Goal: Task Accomplishment & Management: Manage account settings

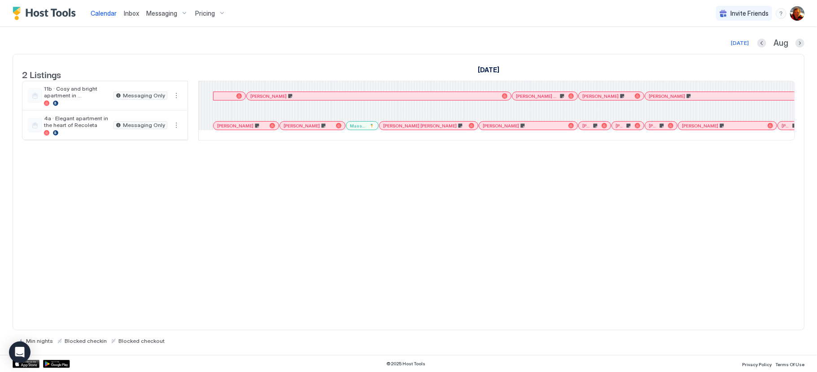
scroll to position [0, 641]
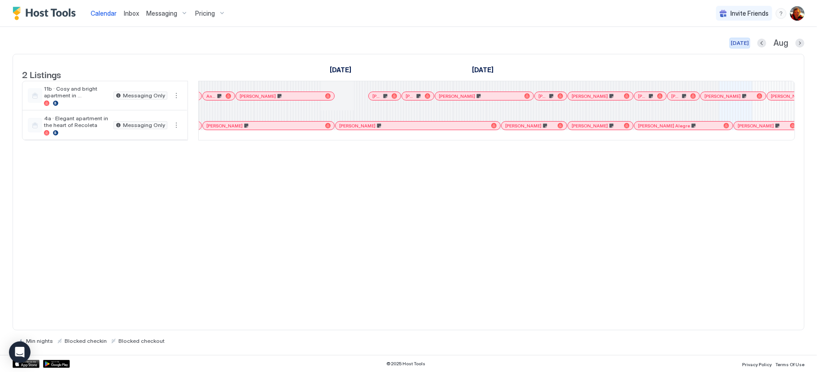
click at [744, 42] on div "[DATE]" at bounding box center [740, 43] width 18 height 8
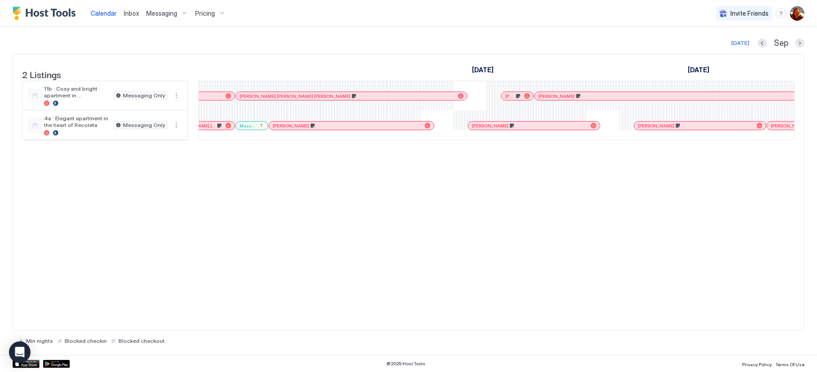
scroll to position [0, 498]
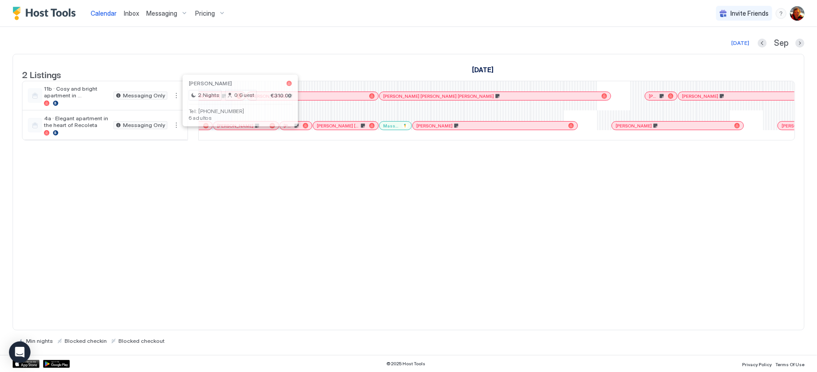
click at [238, 129] on div at bounding box center [237, 125] width 7 height 7
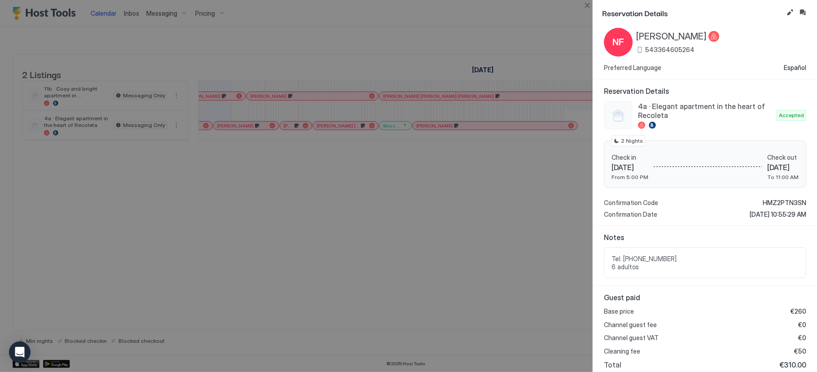
scroll to position [0, 0]
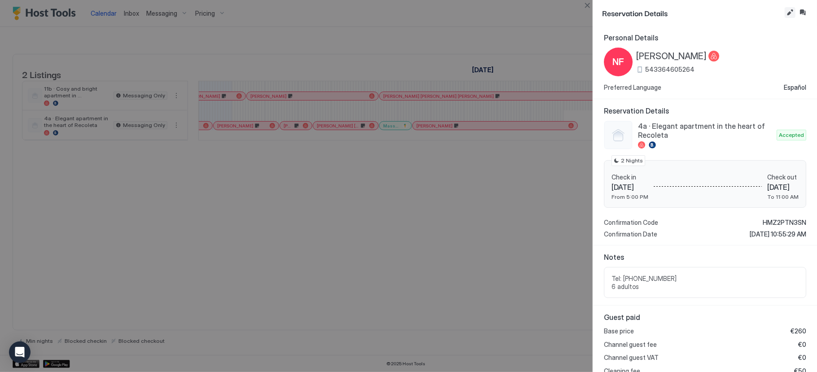
drag, startPoint x: 787, startPoint y: 10, endPoint x: 781, endPoint y: 12, distance: 5.7
click at [784, 10] on button "Edit reservation" at bounding box center [789, 12] width 11 height 11
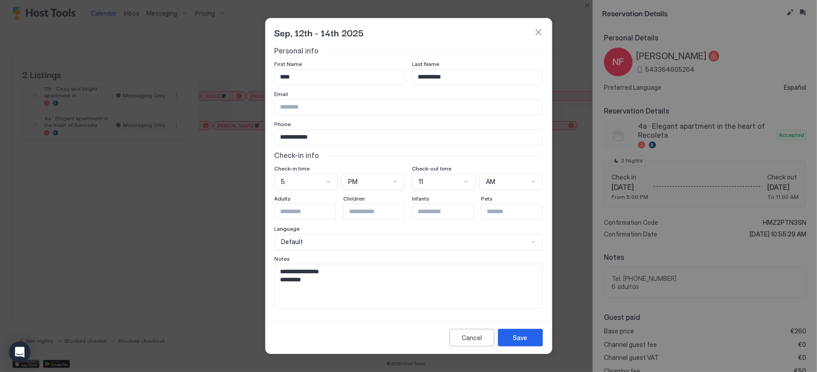
click at [353, 285] on textarea "**********" at bounding box center [408, 286] width 267 height 44
type textarea "**********"
click at [527, 339] on button "Save" at bounding box center [520, 337] width 45 height 17
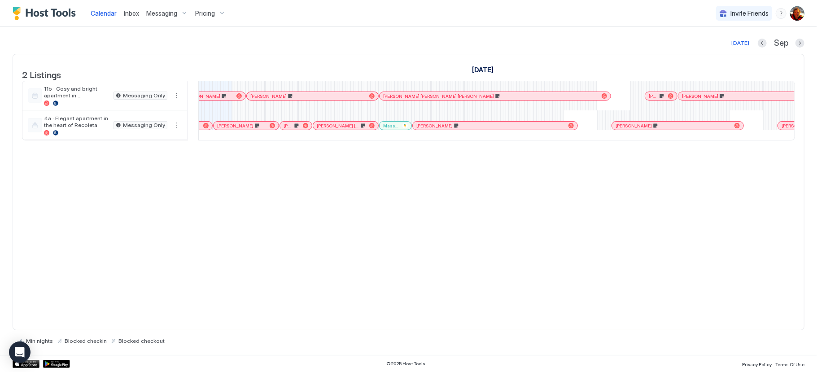
click at [313, 34] on div "[DATE] [DATE] Listings [DATE] [DATE] [DATE] 28 Thu 29 Fri 30 Sat 31 Sun 1 Mon 2…" at bounding box center [409, 191] width 792 height 328
click at [739, 44] on div "[DATE]" at bounding box center [740, 43] width 18 height 8
click at [230, 130] on link "[PERSON_NAME]" at bounding box center [246, 125] width 66 height 9
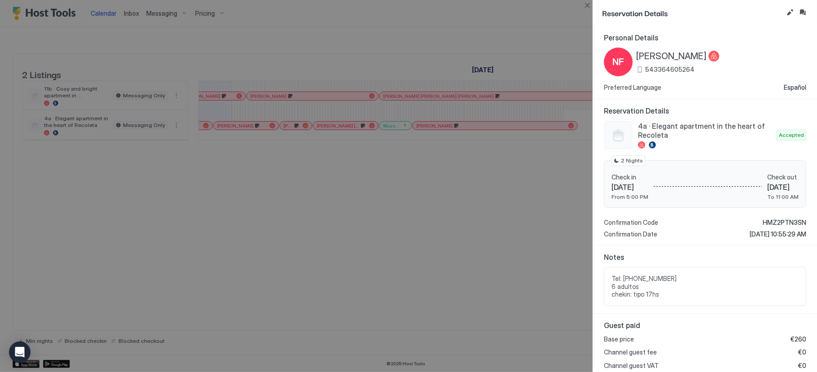
click at [254, 253] on div at bounding box center [408, 186] width 817 height 372
click at [588, 6] on button "Close" at bounding box center [587, 5] width 11 height 11
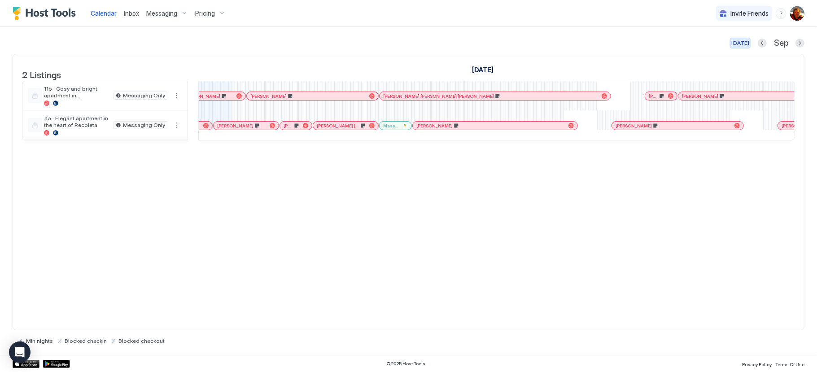
click at [746, 46] on div "[DATE]" at bounding box center [740, 43] width 18 height 8
click at [239, 130] on div "[PERSON_NAME]" at bounding box center [245, 126] width 65 height 8
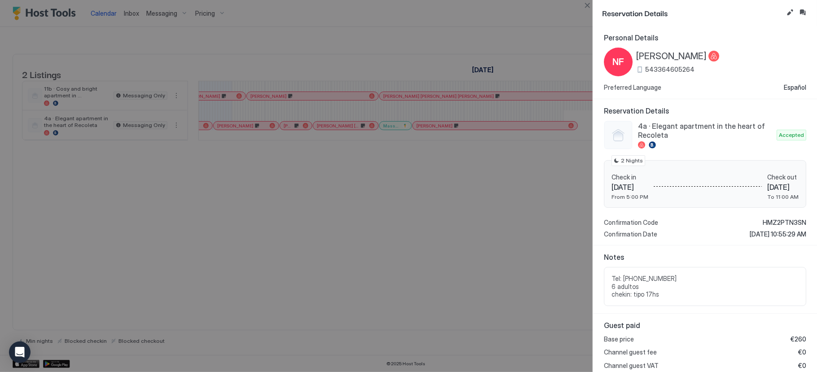
click at [228, 199] on div at bounding box center [408, 186] width 817 height 372
click at [587, 9] on button "Close" at bounding box center [587, 5] width 11 height 11
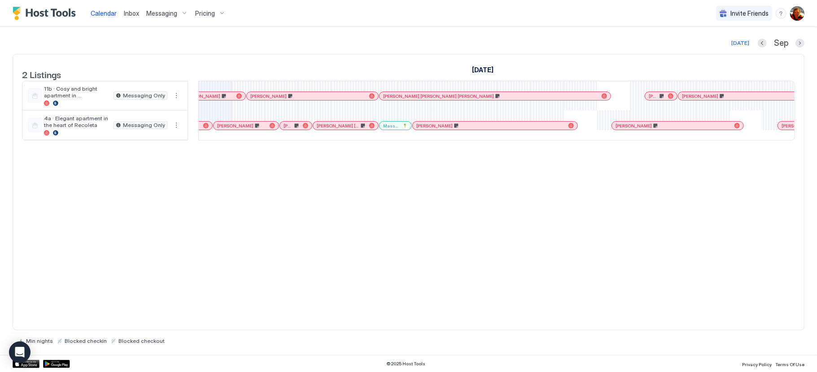
click at [203, 128] on div at bounding box center [205, 125] width 5 height 5
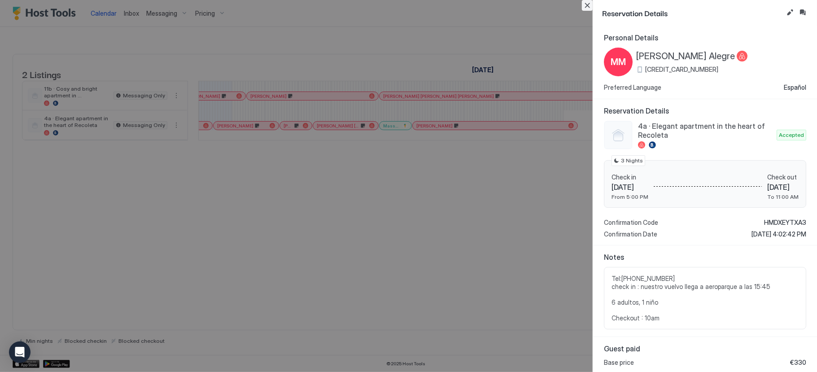
click at [584, 7] on button "Close" at bounding box center [587, 5] width 11 height 11
